Goal: Transaction & Acquisition: Register for event/course

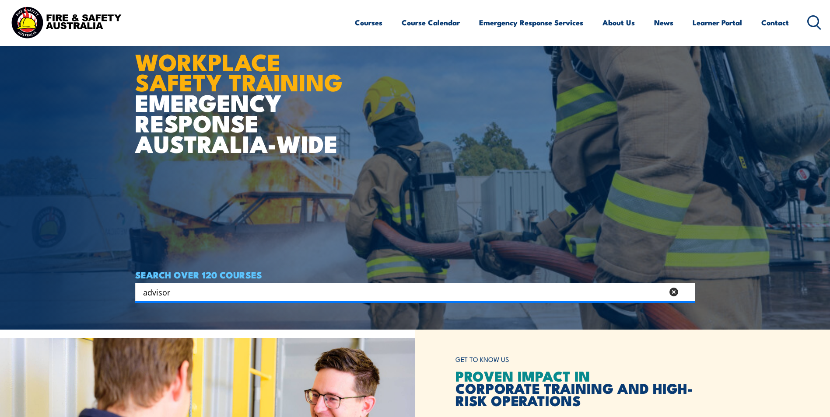
type input "advisor"
click at [216, 291] on input "Search input" at bounding box center [409, 292] width 533 height 13
type input "fire safety"
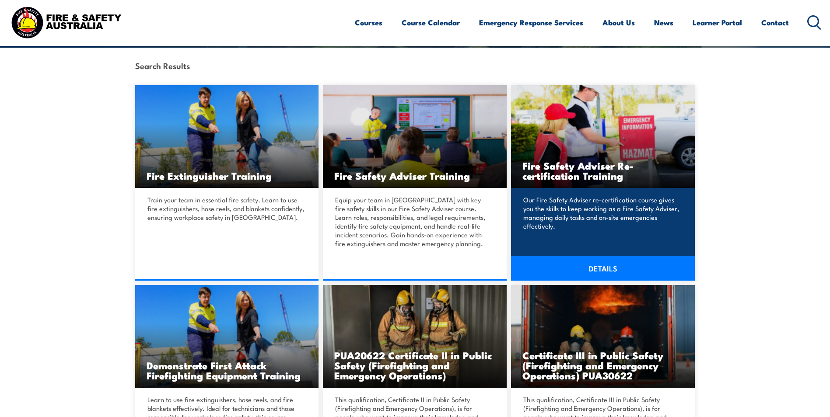
scroll to position [219, 0]
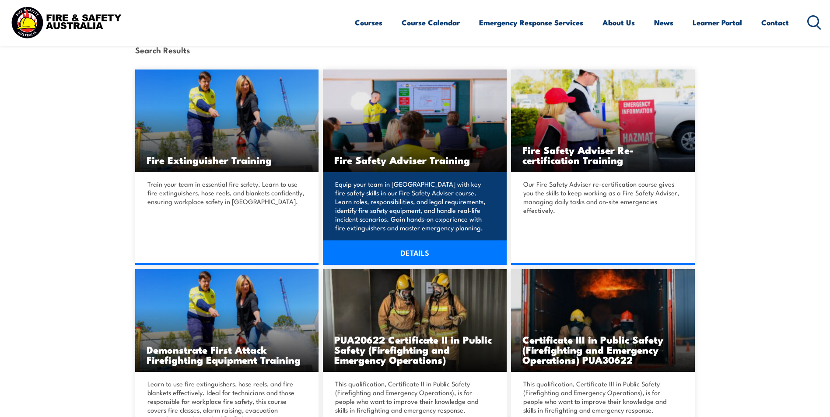
click at [424, 161] on h3 "Fire Safety Adviser Training" at bounding box center [414, 160] width 161 height 10
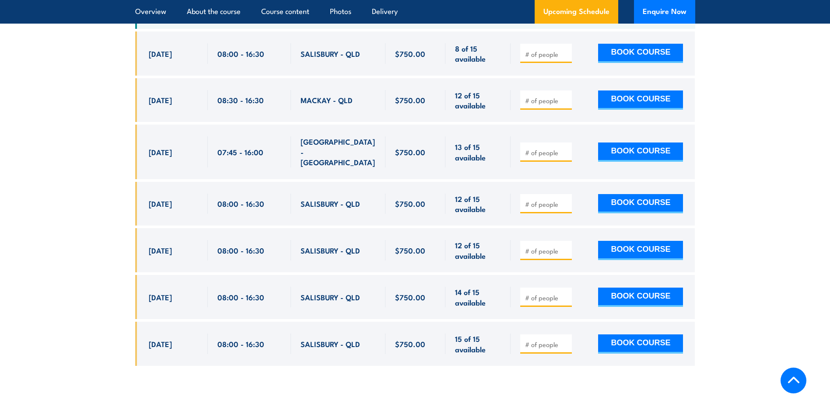
scroll to position [1530, 0]
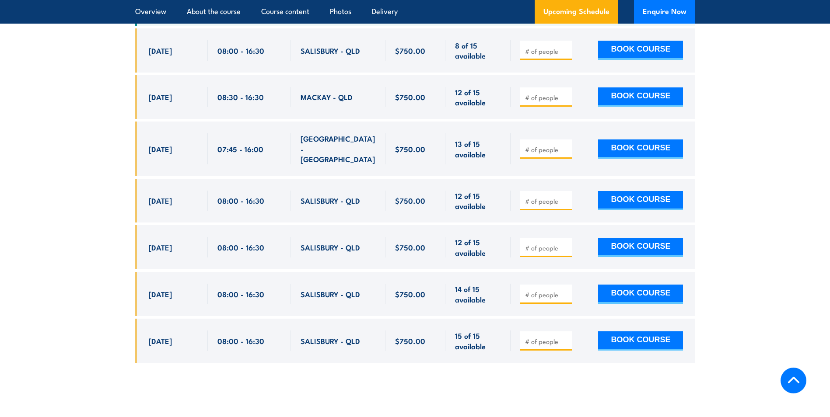
drag, startPoint x: 157, startPoint y: 291, endPoint x: 149, endPoint y: 290, distance: 8.8
click at [149, 290] on span "28 Oct, 2025" at bounding box center [160, 294] width 23 height 10
drag, startPoint x: 424, startPoint y: 291, endPoint x: 113, endPoint y: 293, distance: 310.5
click at [113, 293] on section "UPCOMING SCHEDULE FOR - "Fire Safety Adviser Training" 25/08/2025 21/02/2026" at bounding box center [415, 135] width 830 height 482
copy div "28 Oct, 2025 08:00 - 16:30 SALISBURY - QLD 14 of 15 available $750.00 $750.00"
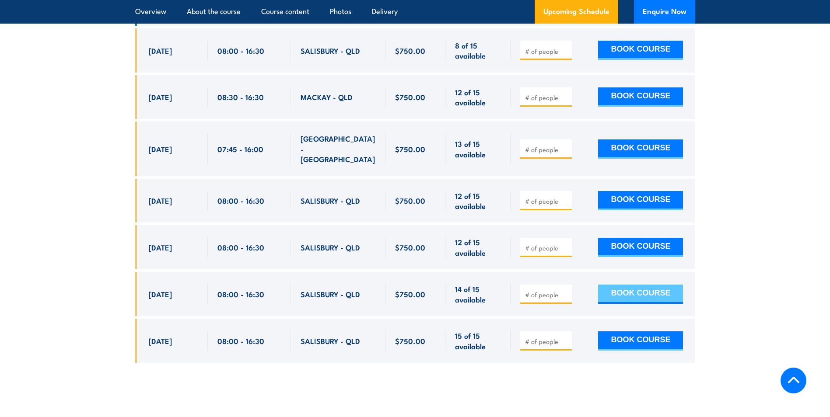
click at [623, 288] on button "BOOK COURSE" at bounding box center [640, 294] width 85 height 19
type input "2"
click at [627, 293] on button "BOOK COURSE" at bounding box center [640, 294] width 85 height 19
click at [624, 338] on button "BOOK COURSE" at bounding box center [640, 340] width 85 height 19
type input "2"
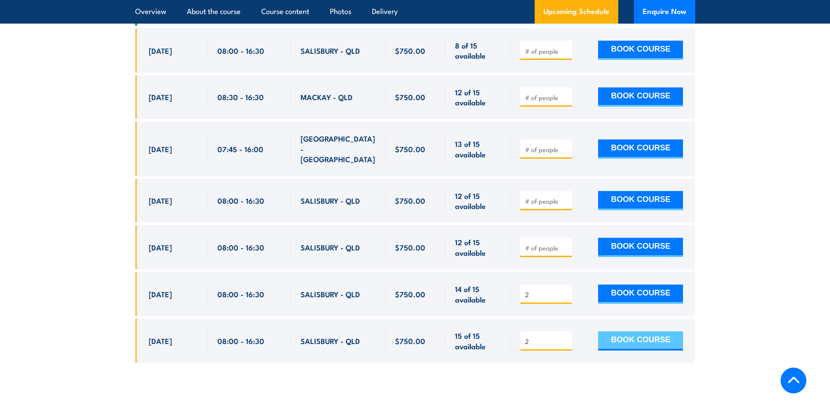
click at [628, 338] on button "BOOK COURSE" at bounding box center [640, 340] width 85 height 19
